Goal: Find specific page/section: Find specific page/section

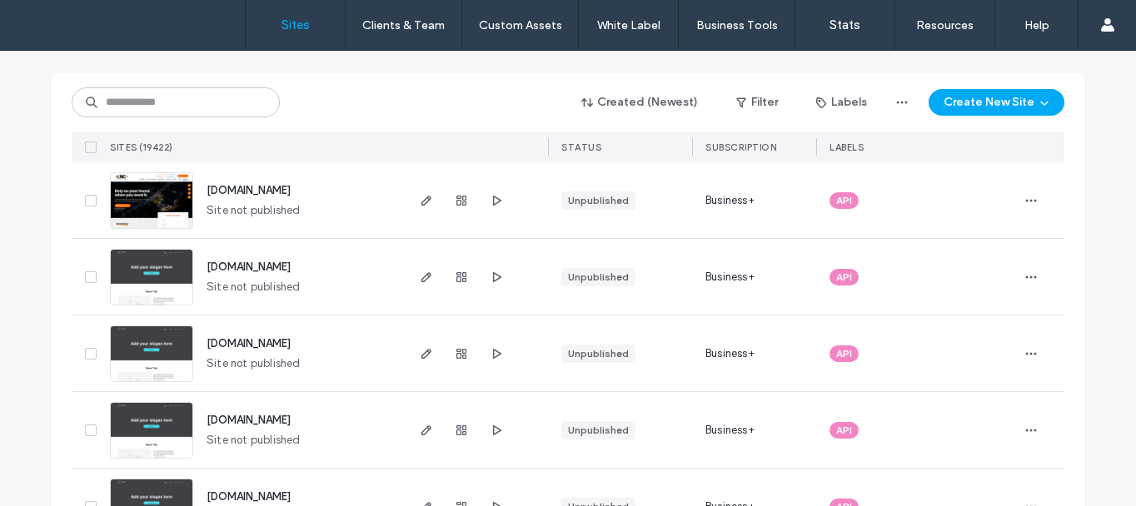
scroll to position [83, 0]
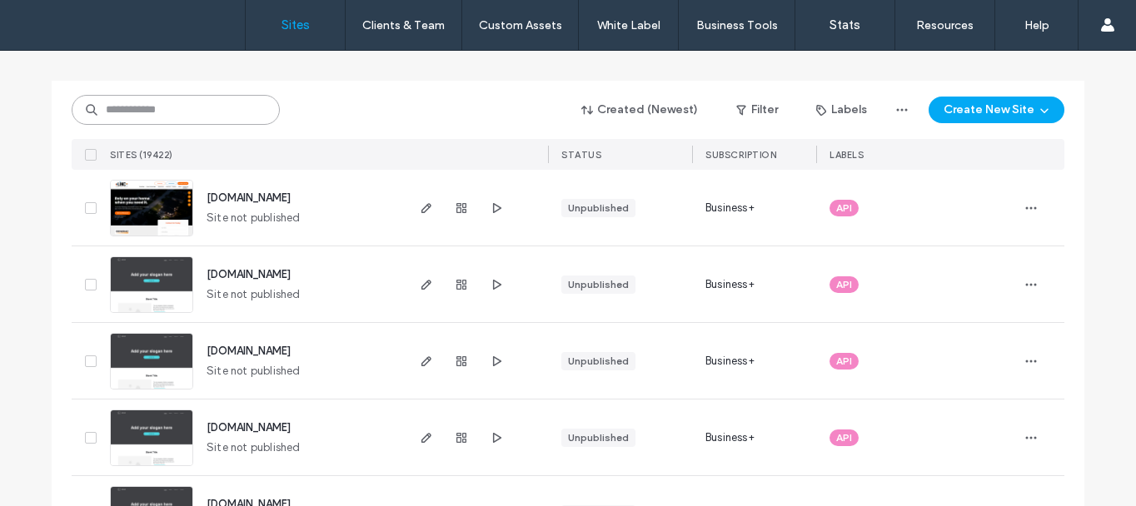
click at [176, 101] on input at bounding box center [176, 110] width 208 height 30
paste input "**********"
type input "**********"
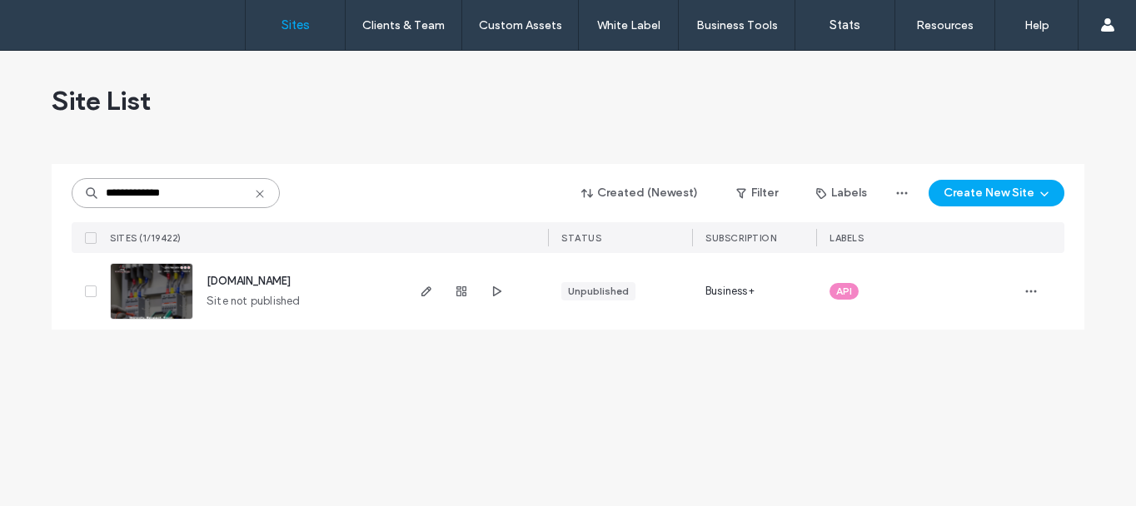
scroll to position [0, 0]
click at [170, 312] on img at bounding box center [152, 320] width 82 height 113
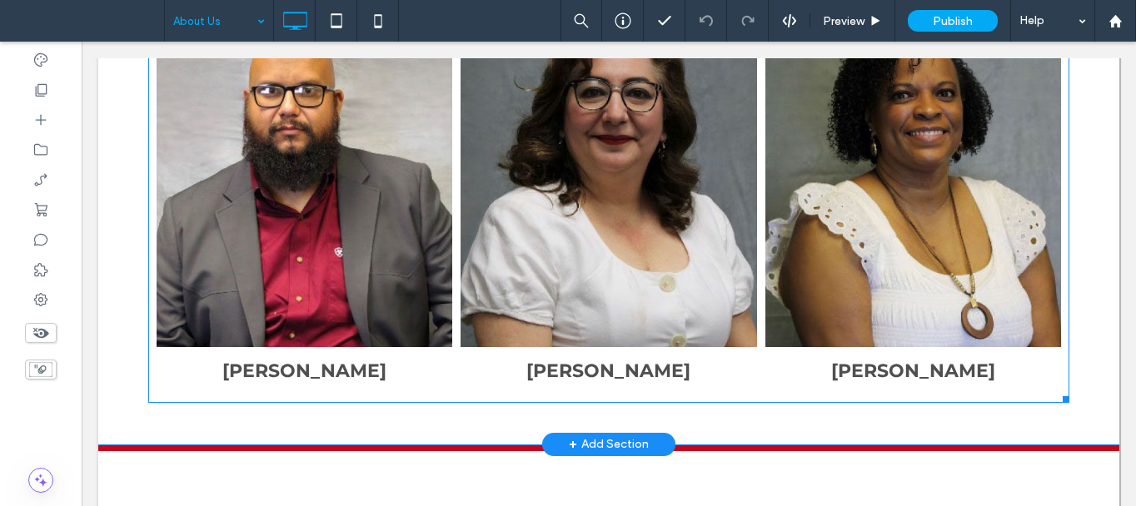
scroll to position [2332, 0]
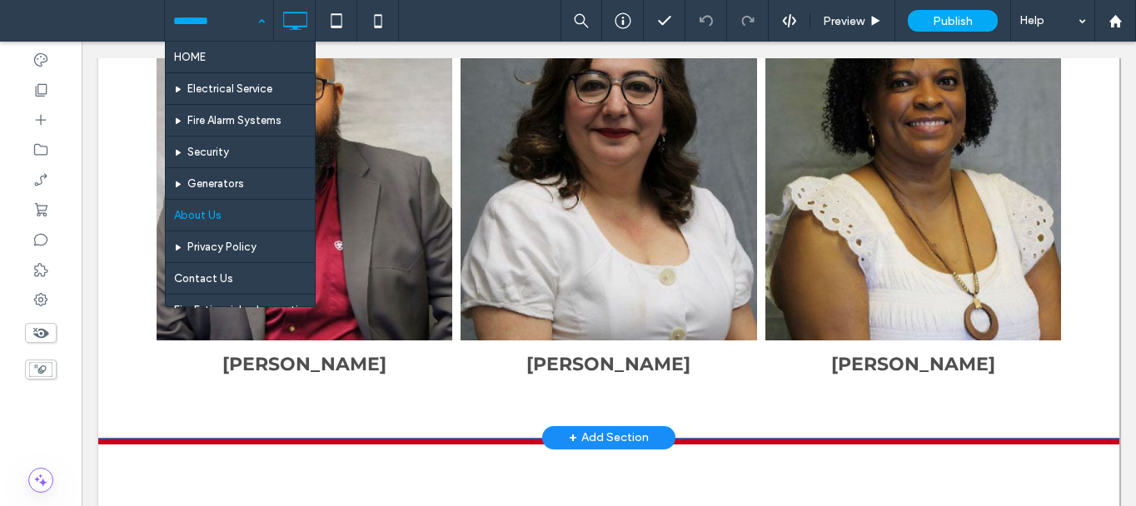
click at [758, 295] on link at bounding box center [913, 174] width 314 height 353
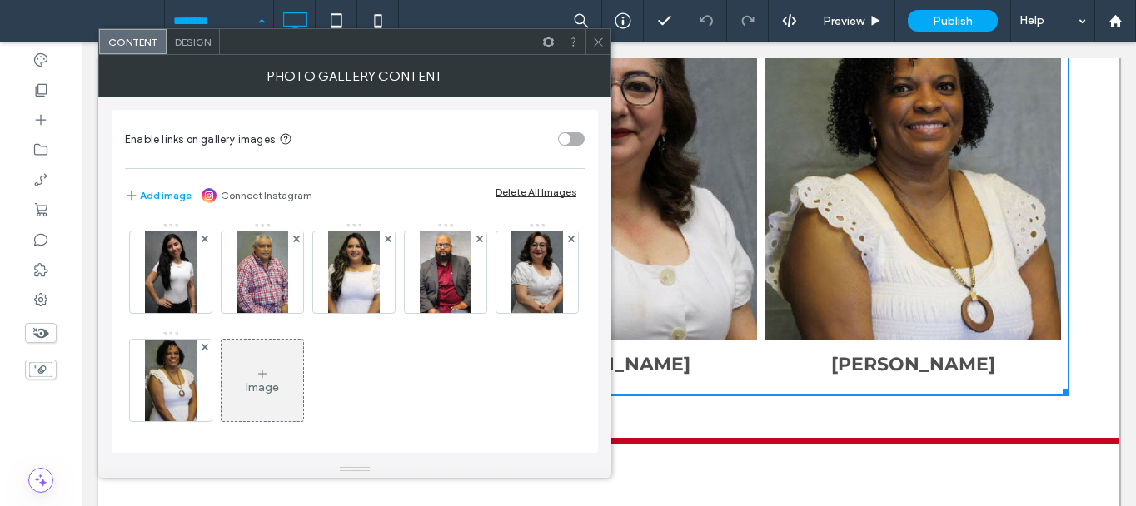
click at [602, 37] on icon at bounding box center [598, 42] width 12 height 12
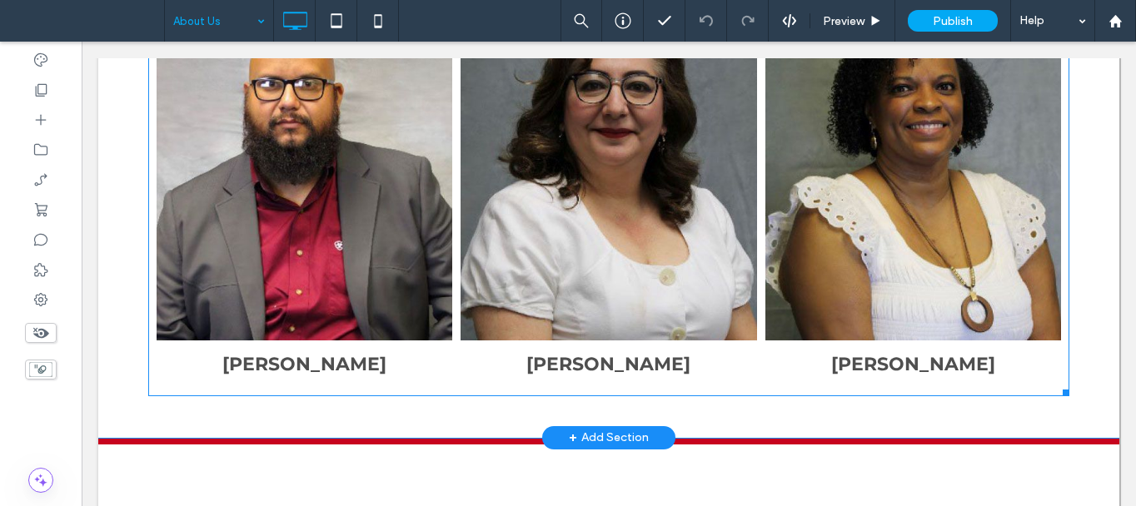
scroll to position [2749, 0]
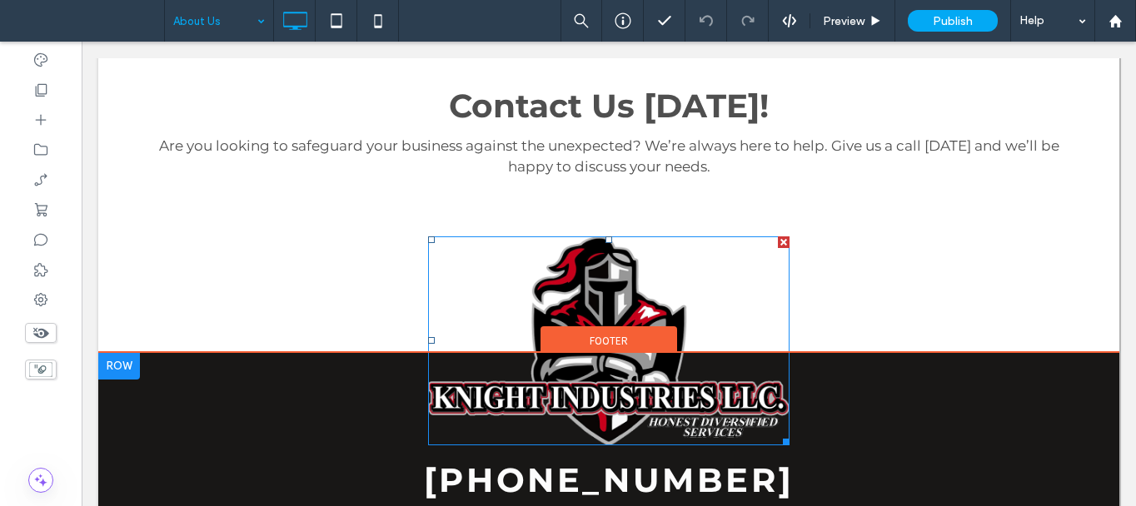
click at [699, 407] on img at bounding box center [609, 341] width 362 height 209
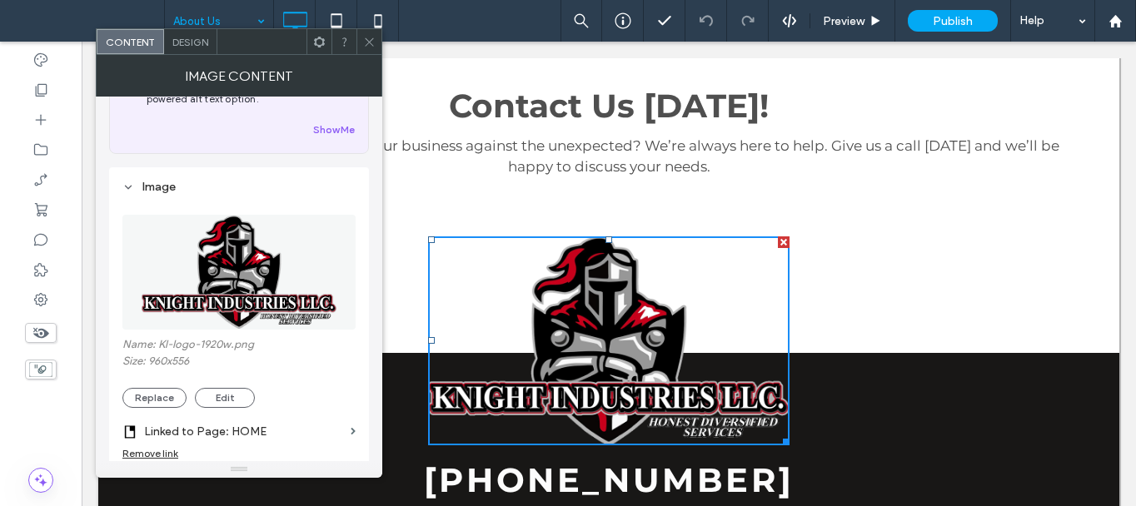
scroll to position [167, 0]
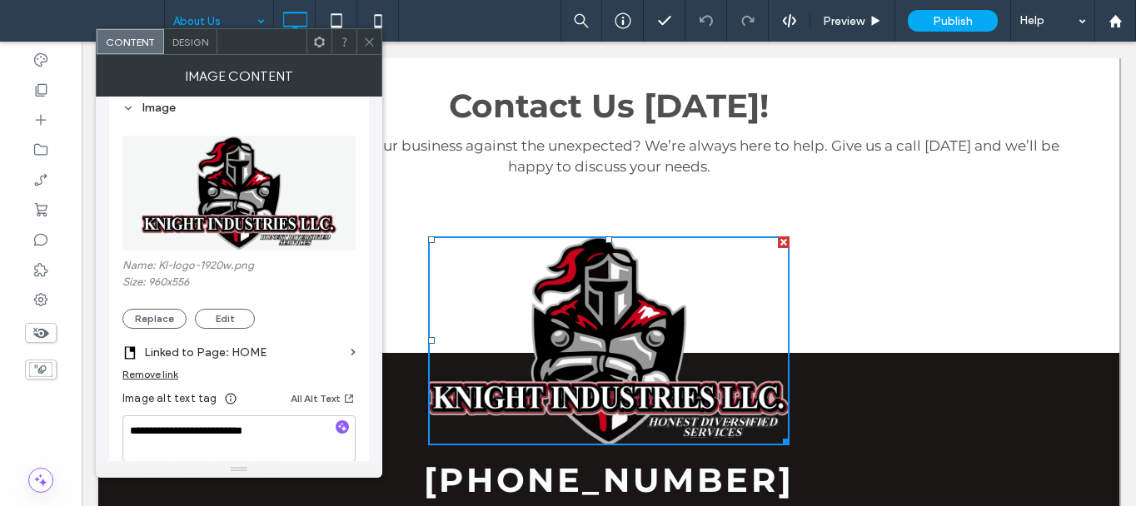
click at [370, 44] on icon at bounding box center [369, 42] width 12 height 12
